Goal: Information Seeking & Learning: Learn about a topic

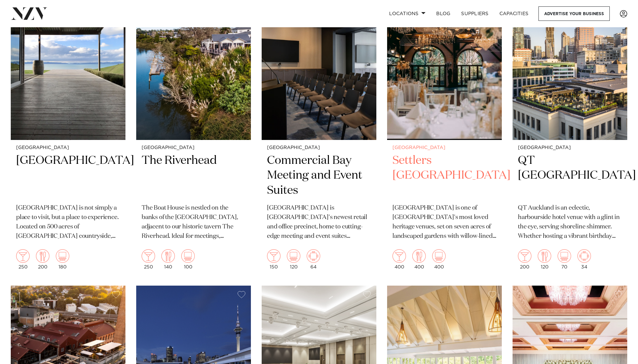
scroll to position [1446, 0]
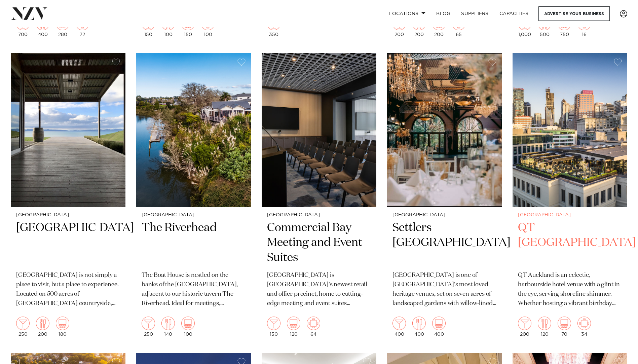
click at [561, 170] on img at bounding box center [569, 130] width 115 height 154
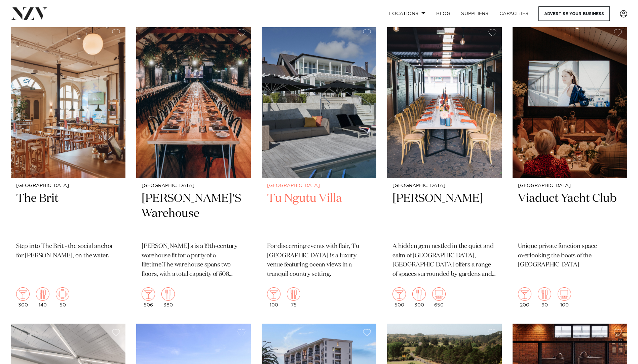
scroll to position [5985, 0]
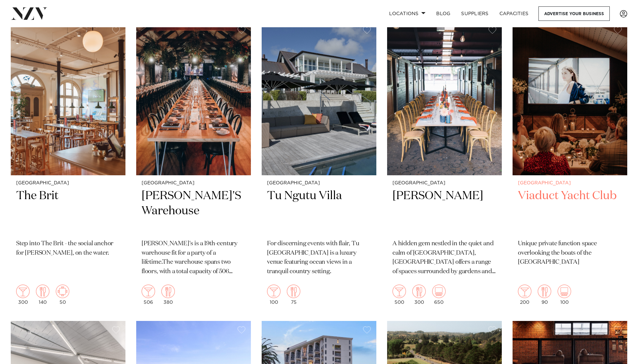
click at [535, 136] on img at bounding box center [569, 98] width 115 height 154
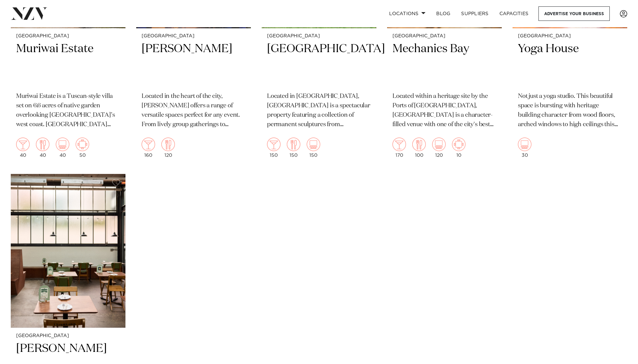
scroll to position [7128, 0]
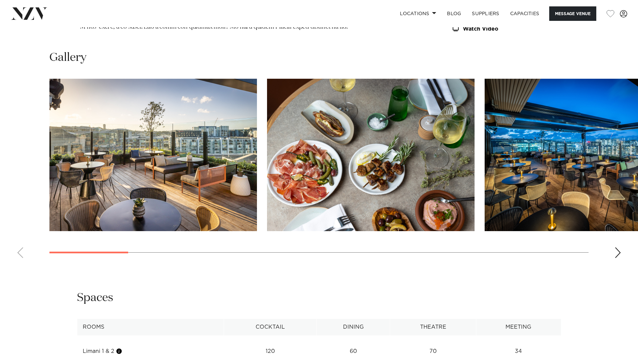
scroll to position [908, 0]
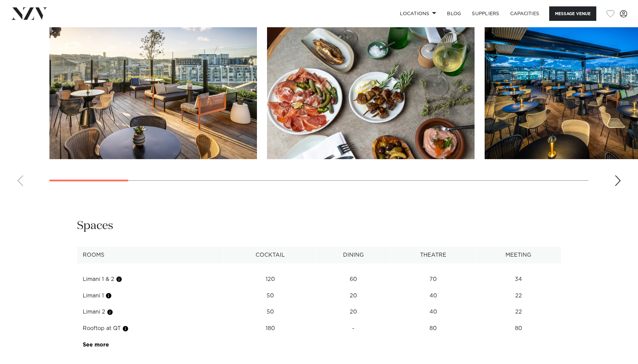
click at [617, 175] on div "Next slide" at bounding box center [617, 180] width 7 height 11
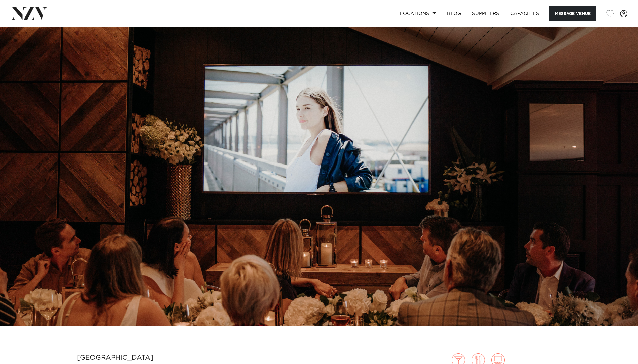
click at [361, 239] on img at bounding box center [319, 176] width 638 height 299
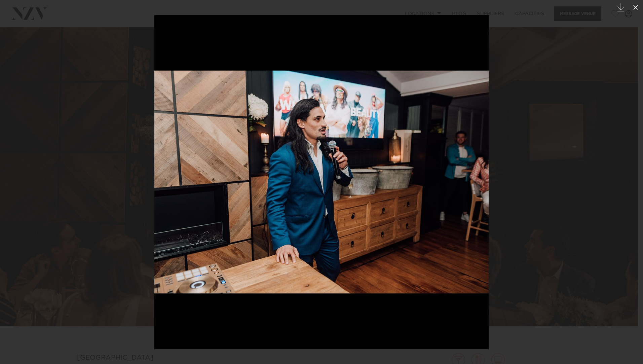
click at [634, 9] on icon at bounding box center [635, 7] width 5 height 5
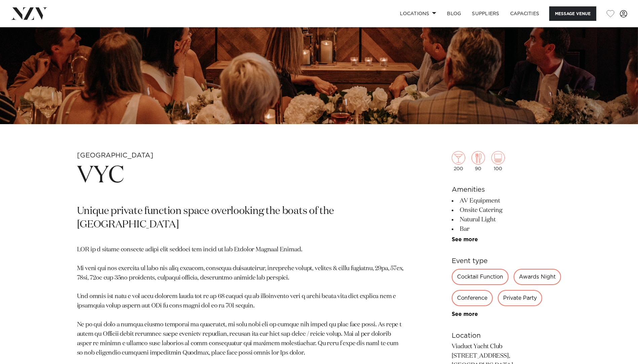
scroll to position [269, 0]
